Goal: Transaction & Acquisition: Purchase product/service

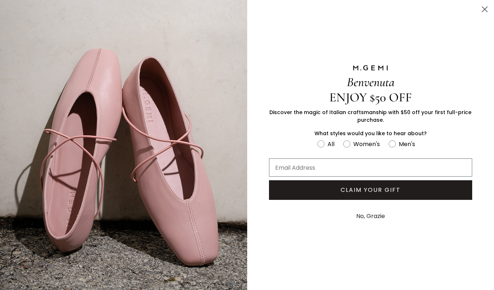
click at [62, 33] on img "FULLSCREEN Form" at bounding box center [123, 145] width 247 height 290
click at [486, 9] on circle "Close dialog" at bounding box center [485, 9] width 12 height 12
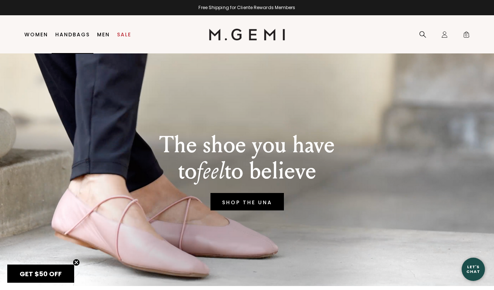
click at [73, 35] on link "Handbags" at bounding box center [72, 35] width 35 height 6
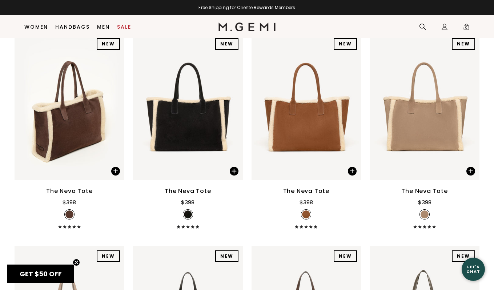
scroll to position [117, 0]
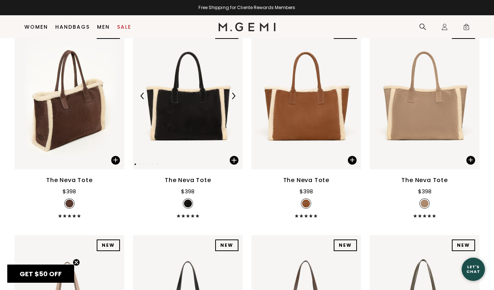
click at [235, 99] on img at bounding box center [233, 96] width 7 height 7
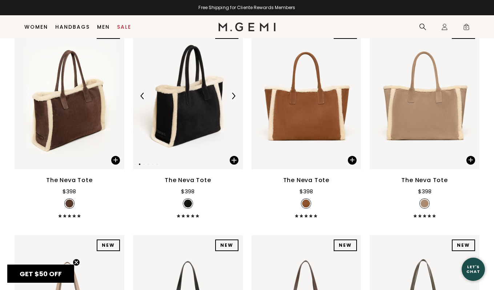
click at [235, 99] on img at bounding box center [233, 96] width 7 height 7
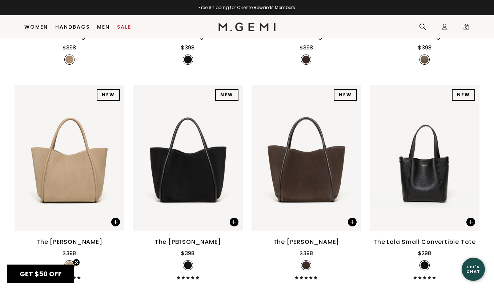
scroll to position [513, 0]
